Goal: Information Seeking & Learning: Learn about a topic

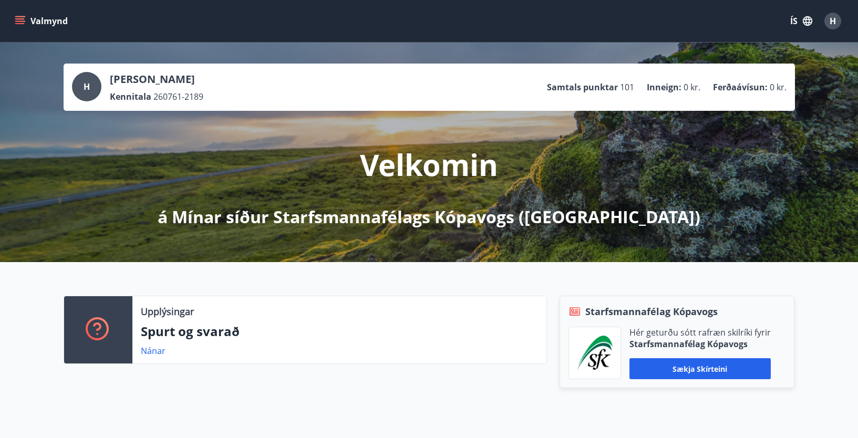
click at [23, 16] on icon "menu" at bounding box center [20, 21] width 11 height 11
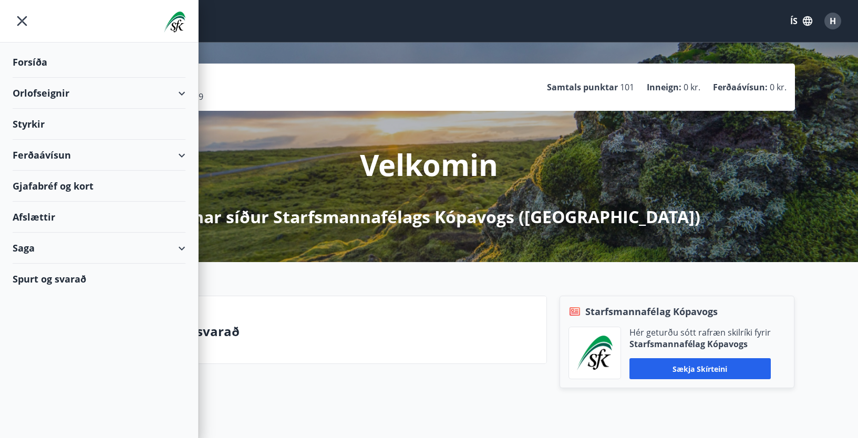
click at [72, 276] on div "Spurt og svarað" at bounding box center [99, 279] width 173 height 30
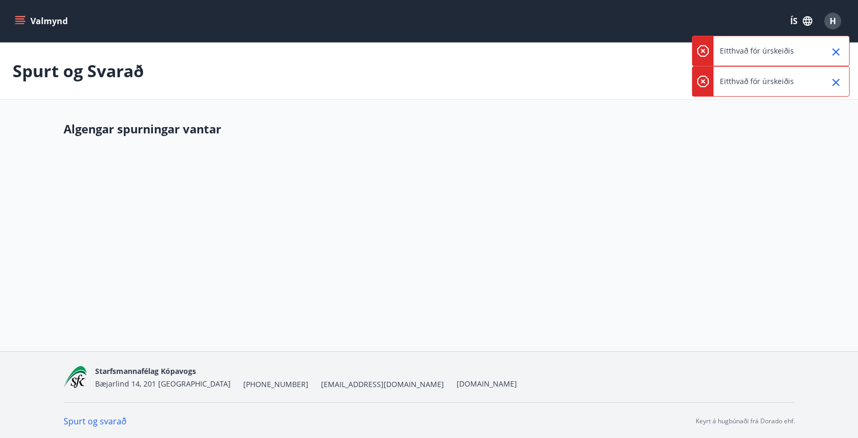
click at [24, 17] on icon "menu" at bounding box center [20, 21] width 11 height 11
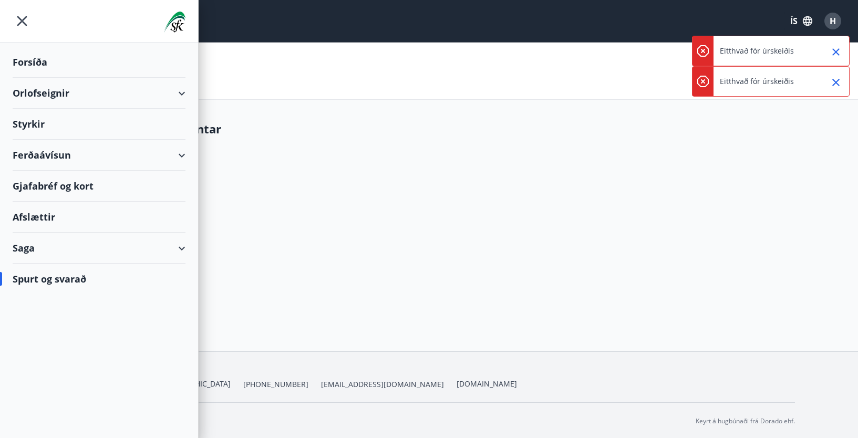
click at [29, 58] on div "Forsíða" at bounding box center [99, 62] width 173 height 31
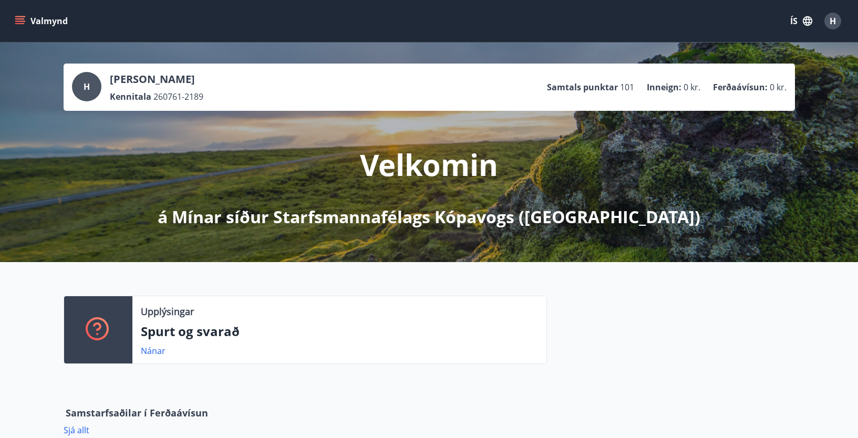
click at [35, 17] on button "Valmynd" at bounding box center [42, 21] width 59 height 19
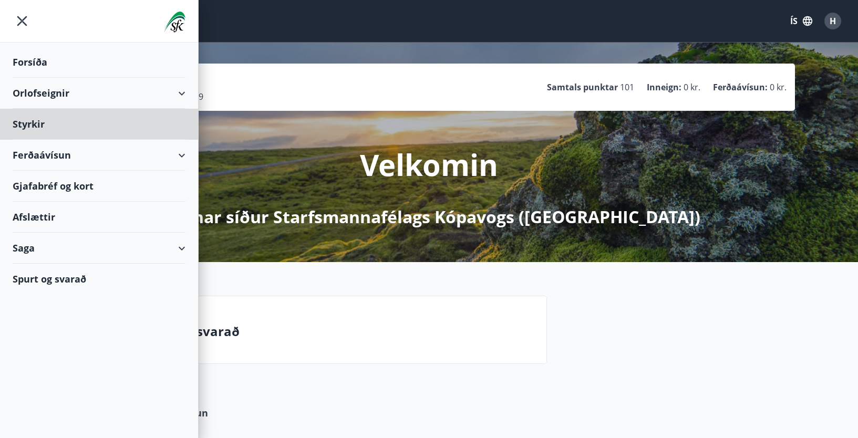
click at [29, 60] on div "Forsíða" at bounding box center [99, 62] width 173 height 31
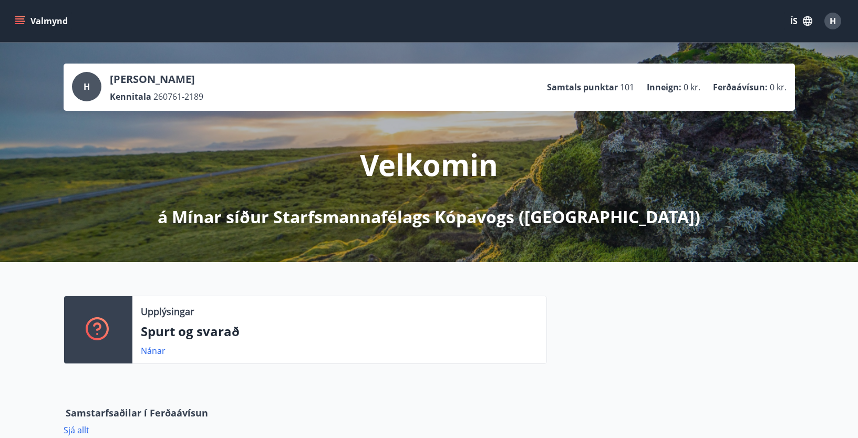
click at [35, 16] on button "Valmynd" at bounding box center [42, 21] width 59 height 19
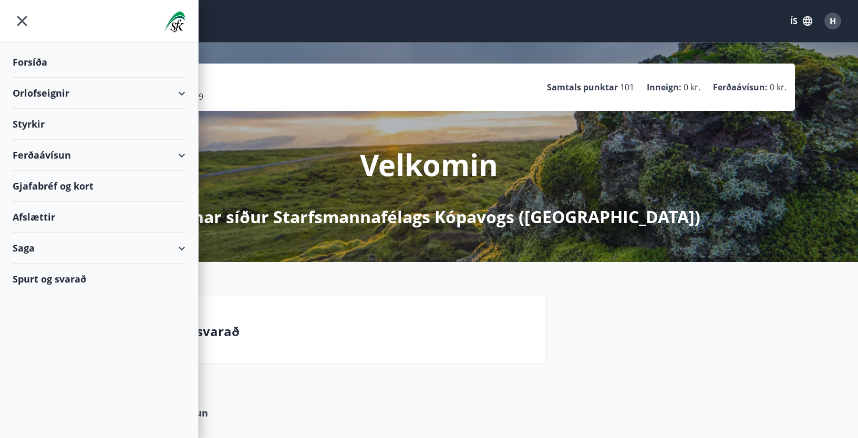
click at [53, 275] on div "Spurt og svarað" at bounding box center [99, 279] width 173 height 30
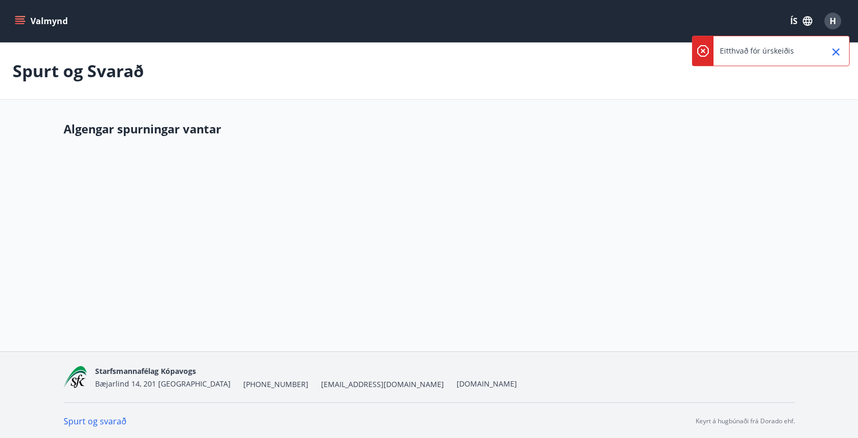
click at [830, 45] on div at bounding box center [832, 50] width 26 height 29
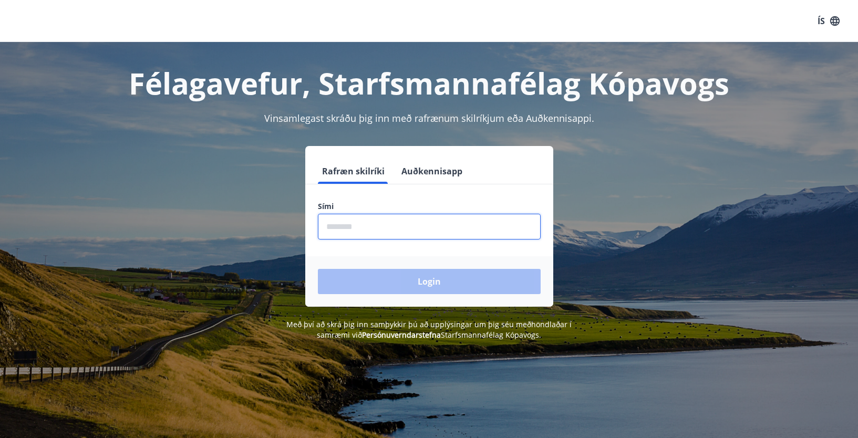
click at [343, 231] on input "phone" at bounding box center [429, 227] width 223 height 26
type input "********"
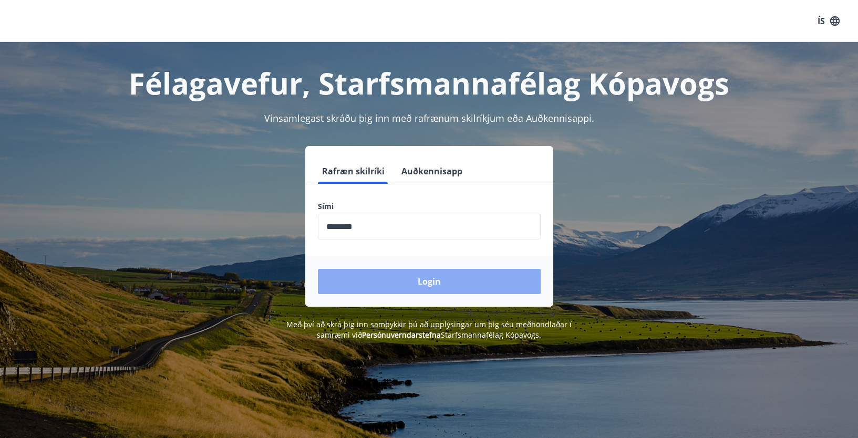
click at [394, 278] on button "Login" at bounding box center [429, 281] width 223 height 25
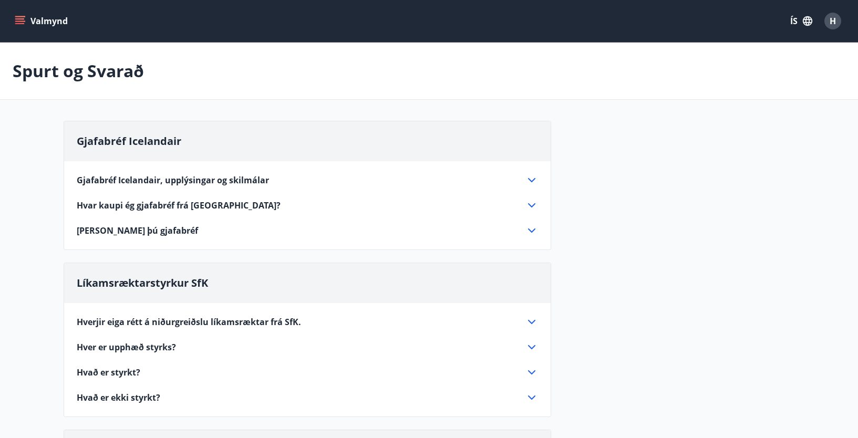
click at [557, 69] on div "Spurt og Svarað" at bounding box center [429, 71] width 858 height 57
click at [475, 60] on div "Spurt og Svarað" at bounding box center [429, 71] width 858 height 57
click at [520, 61] on div "Spurt og Svarað" at bounding box center [429, 71] width 858 height 57
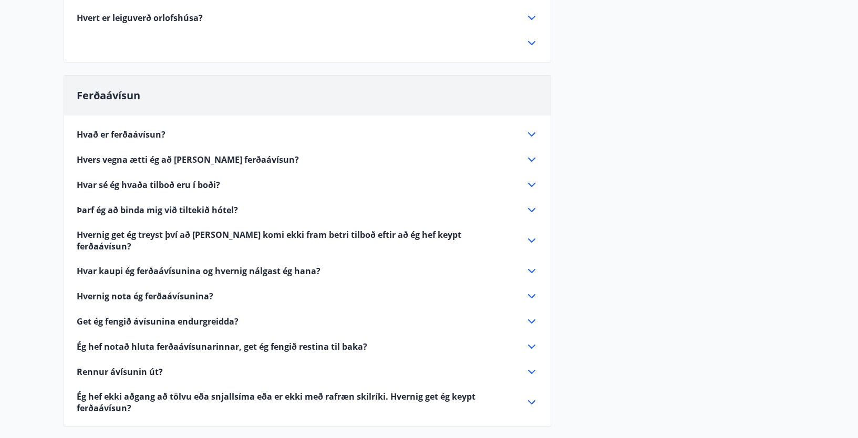
scroll to position [1076, 0]
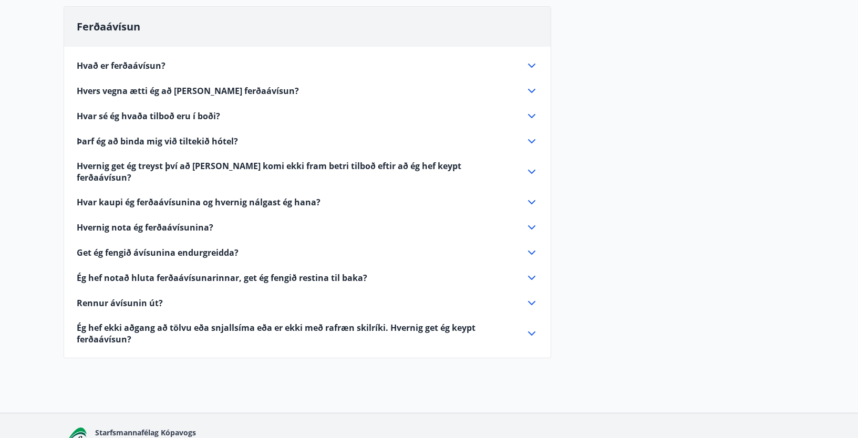
click at [529, 301] on icon at bounding box center [531, 303] width 7 height 4
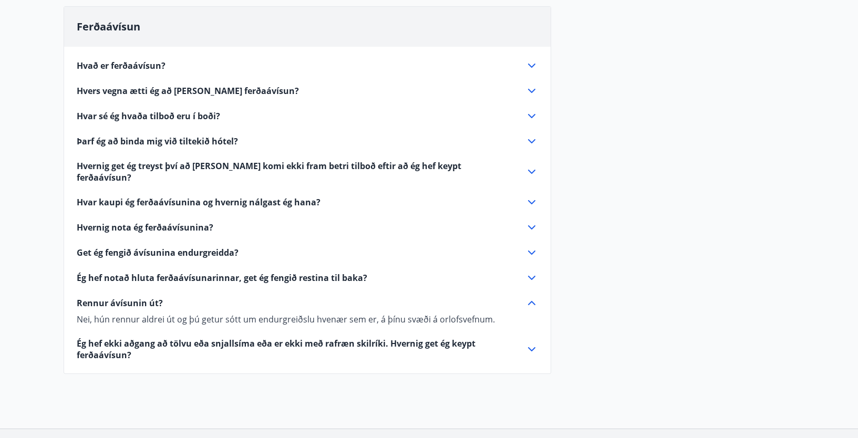
click at [531, 297] on icon at bounding box center [532, 303] width 13 height 13
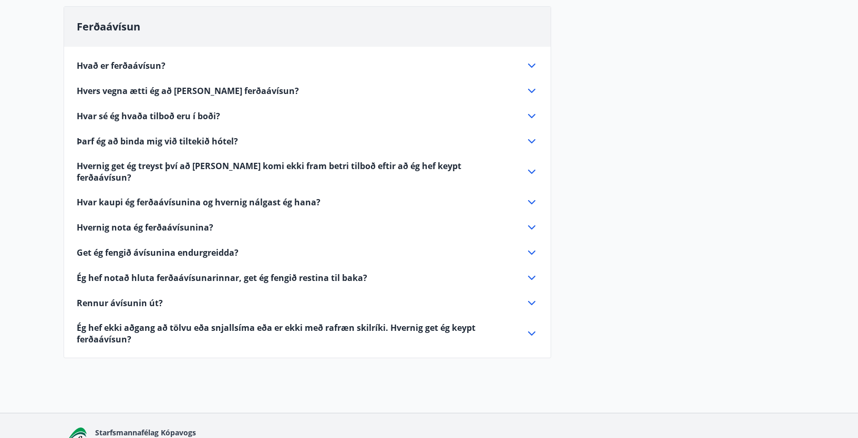
click at [530, 221] on icon at bounding box center [532, 227] width 13 height 13
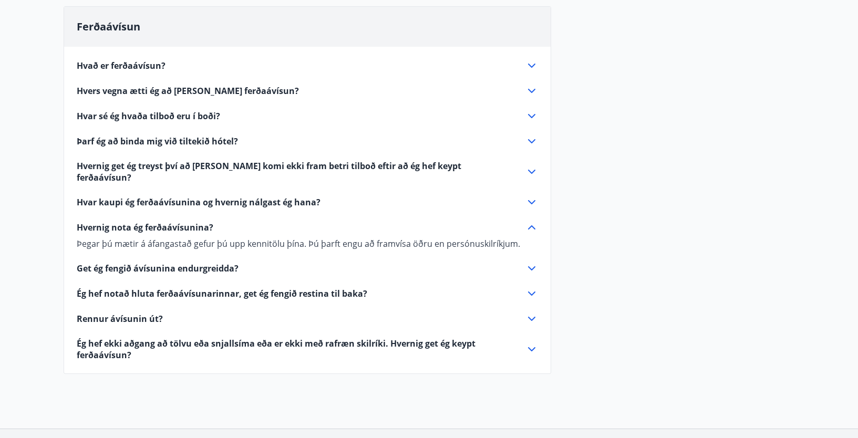
click at [532, 221] on icon at bounding box center [532, 227] width 13 height 13
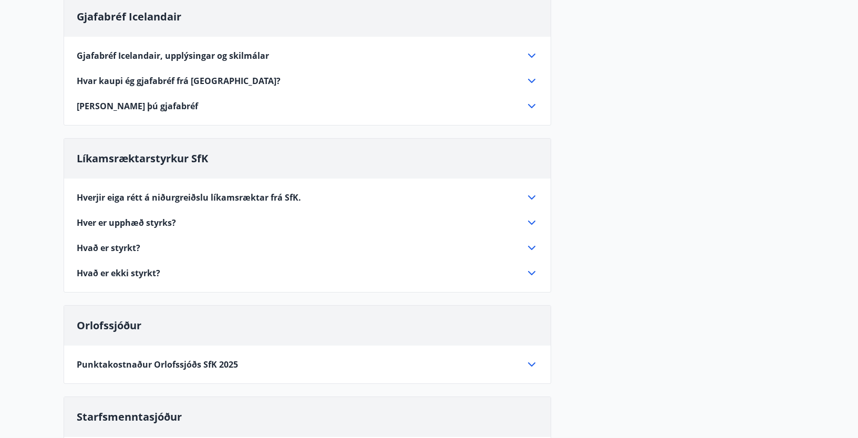
scroll to position [0, 0]
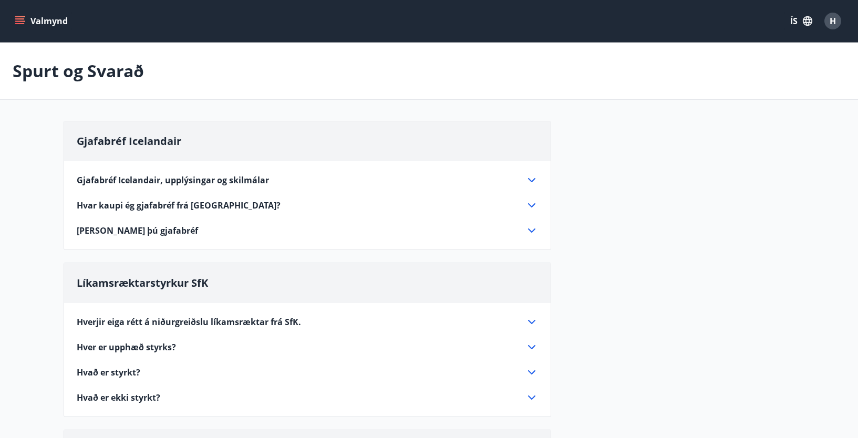
click at [31, 17] on button "Valmynd" at bounding box center [42, 21] width 59 height 19
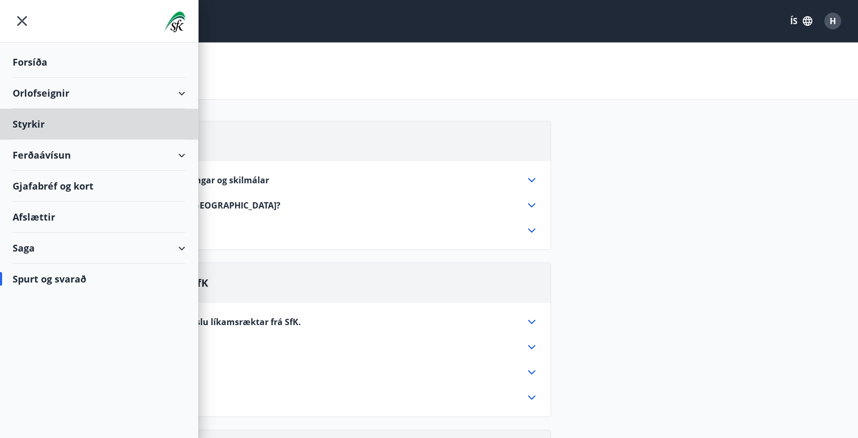
click at [30, 56] on div "Forsíða" at bounding box center [99, 62] width 173 height 31
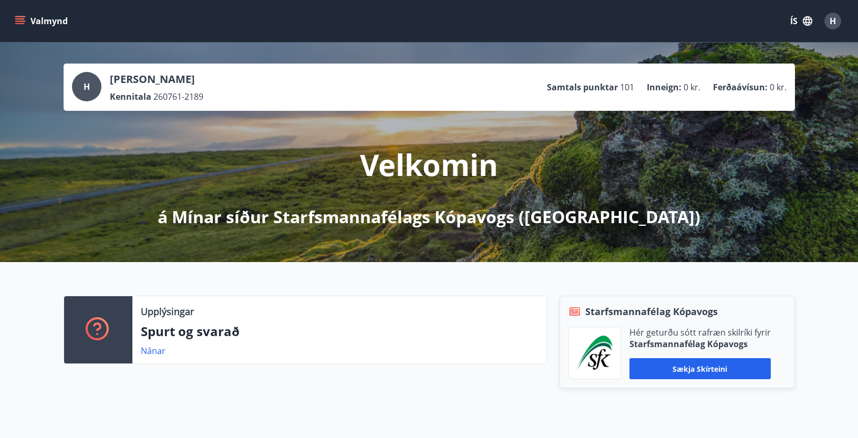
click at [379, 21] on div "Valmynd ÍS H" at bounding box center [429, 20] width 833 height 25
click at [338, 16] on div "Valmynd ÍS H" at bounding box center [429, 20] width 833 height 25
